Goal: Check status: Check status

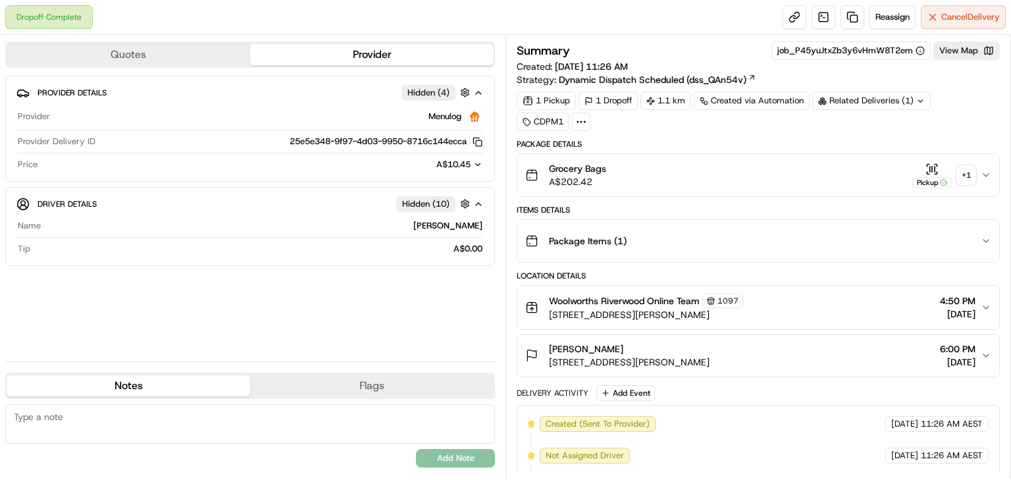
click at [964, 172] on div "+ 1" at bounding box center [966, 175] width 18 height 18
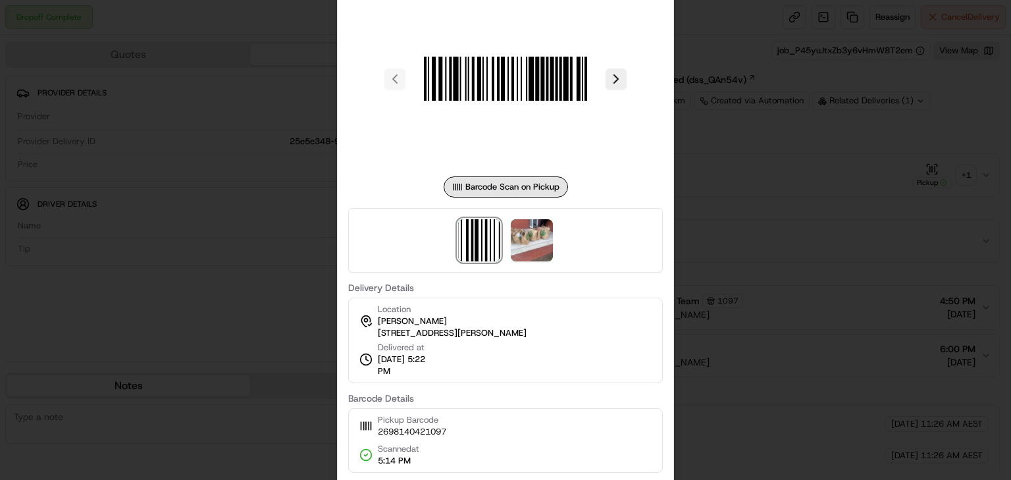
click at [554, 251] on div at bounding box center [505, 240] width 315 height 65
click at [533, 253] on img at bounding box center [532, 240] width 42 height 42
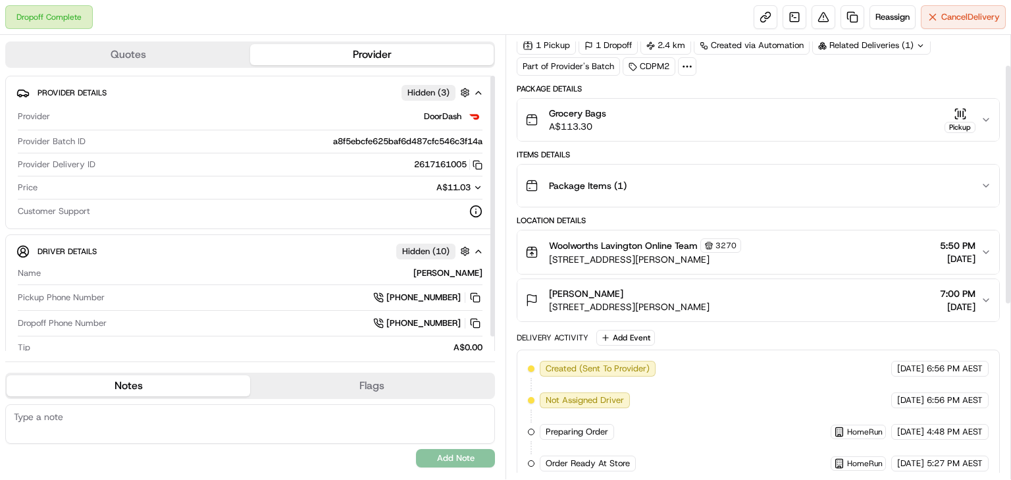
scroll to position [105, 0]
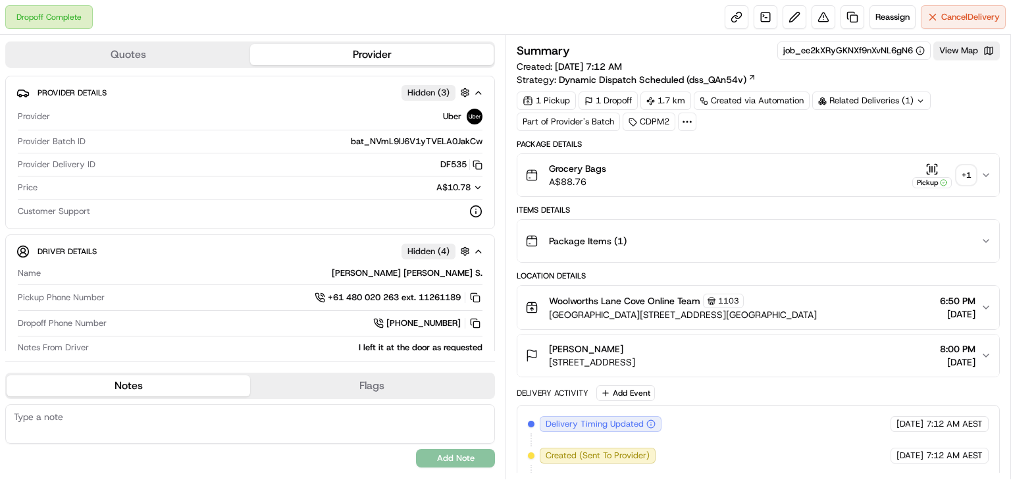
click at [864, 96] on div "Related Deliveries (1)" at bounding box center [871, 101] width 119 height 18
click at [855, 150] on div "Package Details Grocery Bags A$88.76 Pickup + 1" at bounding box center [758, 168] width 483 height 58
click at [965, 178] on div "+ 1" at bounding box center [966, 175] width 18 height 18
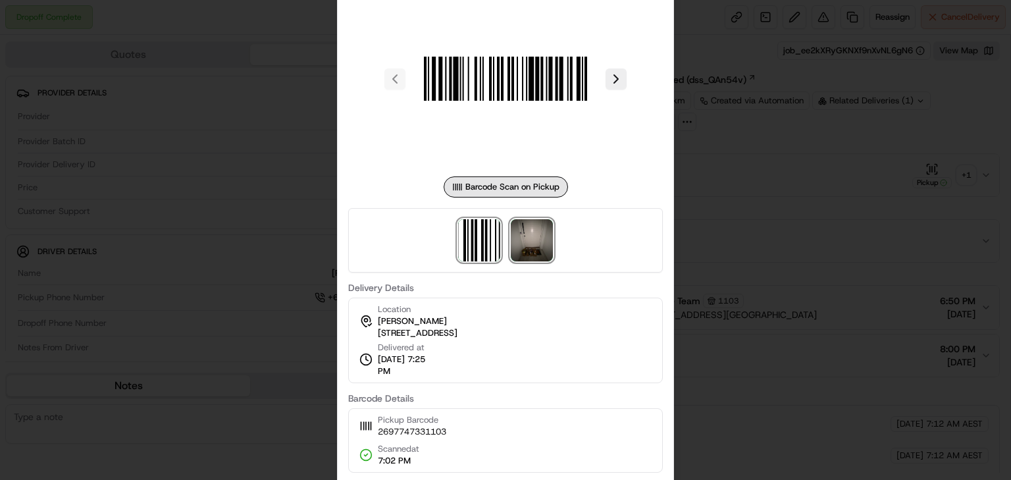
click at [517, 243] on img at bounding box center [532, 240] width 42 height 42
